Goal: Transaction & Acquisition: Download file/media

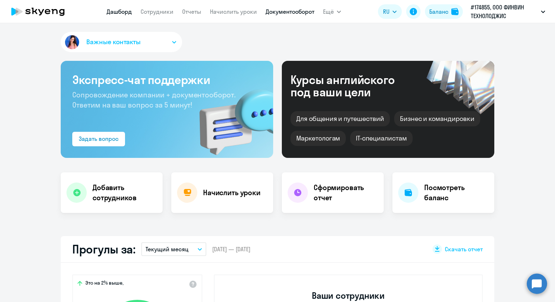
click at [278, 11] on link "Документооборот" at bounding box center [290, 11] width 49 height 7
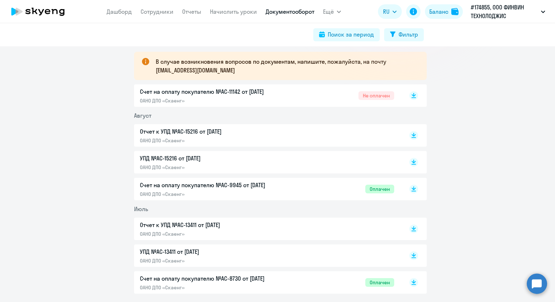
scroll to position [108, 0]
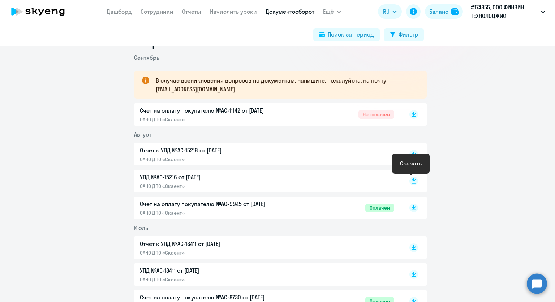
click at [410, 181] on rect at bounding box center [414, 180] width 9 height 9
click at [410, 155] on rect at bounding box center [414, 154] width 9 height 9
click at [412, 114] on icon at bounding box center [414, 113] width 4 height 4
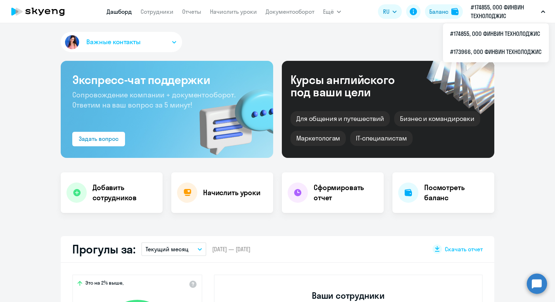
scroll to position [145, 0]
